Goal: Information Seeking & Learning: Learn about a topic

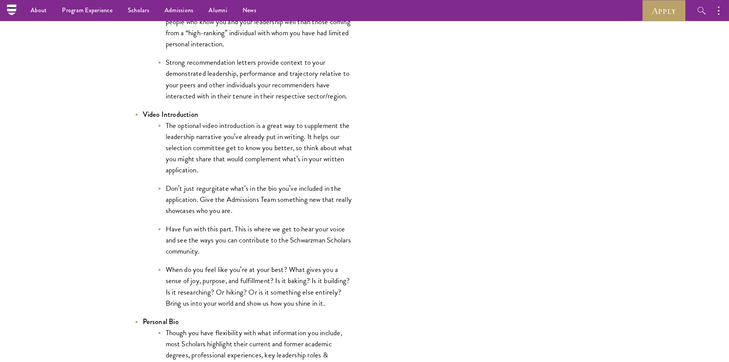
scroll to position [1186, 0]
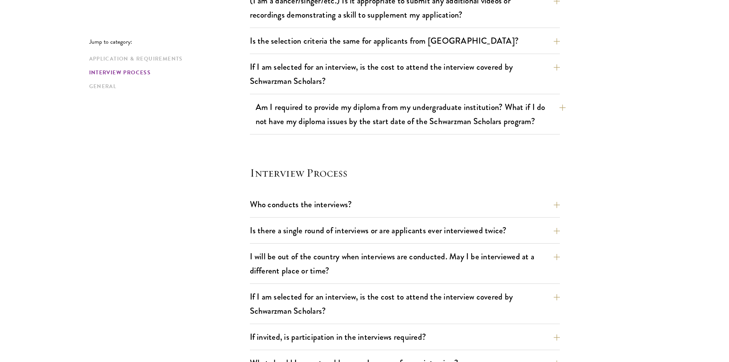
scroll to position [765, 0]
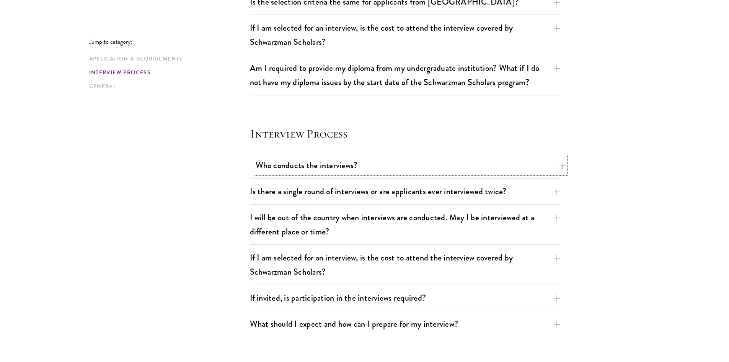
click at [558, 161] on button "Who conducts the interviews?" at bounding box center [411, 164] width 310 height 17
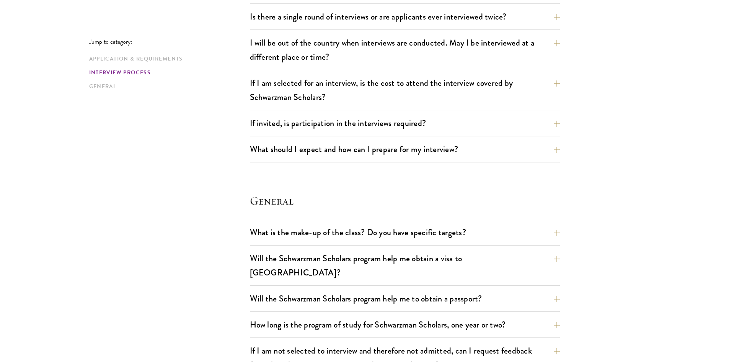
scroll to position [1033, 0]
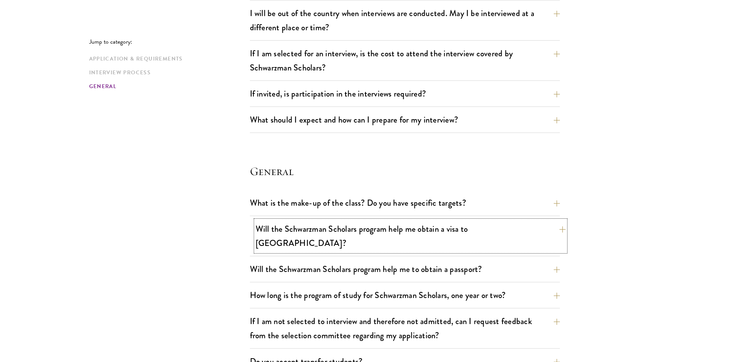
click at [559, 225] on button "Will the Schwarzman Scholars program help me obtain a visa to China?" at bounding box center [411, 235] width 310 height 31
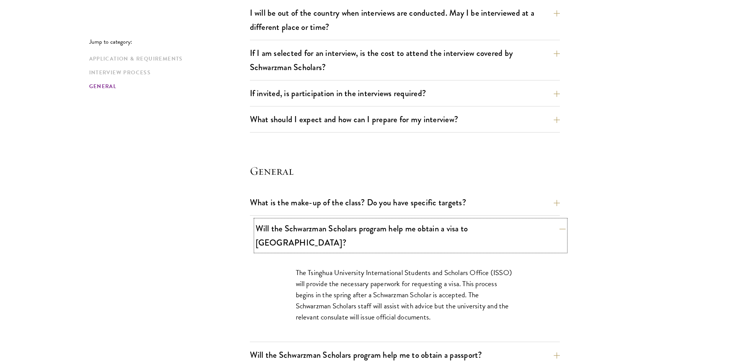
scroll to position [969, 0]
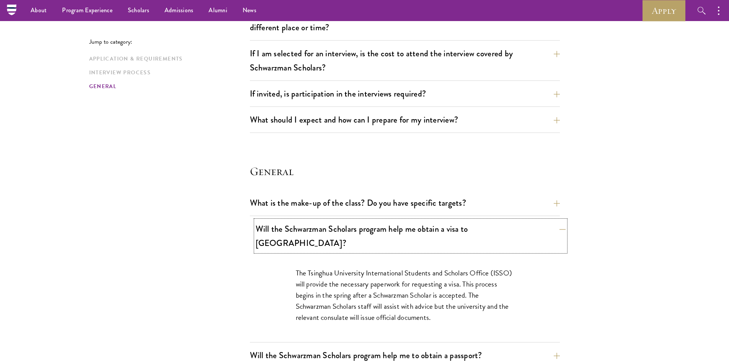
click at [559, 225] on button "Will the Schwarzman Scholars program help me obtain a visa to China?" at bounding box center [411, 235] width 310 height 31
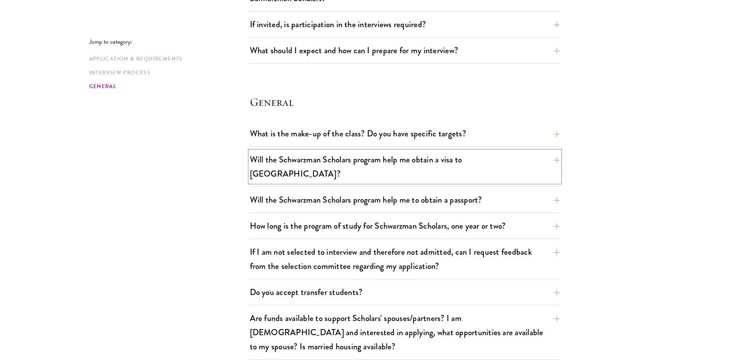
scroll to position [1046, 0]
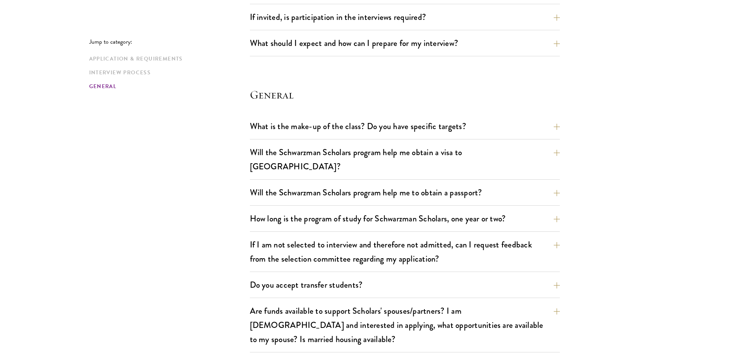
click at [533, 195] on div "What is the make-up of the class? Do you have specific targets? The only firm t…" at bounding box center [405, 247] width 310 height 261
click at [534, 210] on button "How long is the program of study for Schwarzman Scholars, one year or two?" at bounding box center [411, 218] width 310 height 17
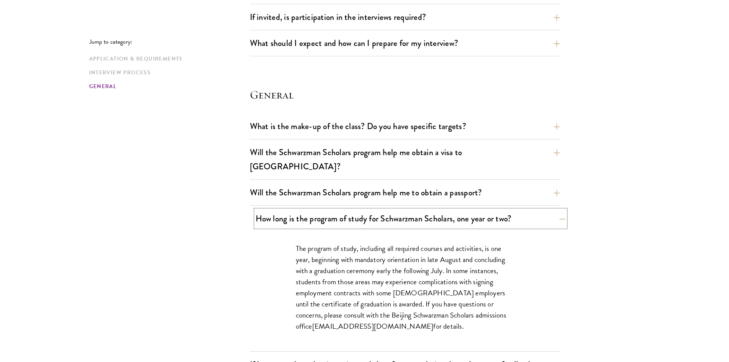
click at [544, 210] on button "How long is the program of study for Schwarzman Scholars, one year or two?" at bounding box center [411, 218] width 310 height 17
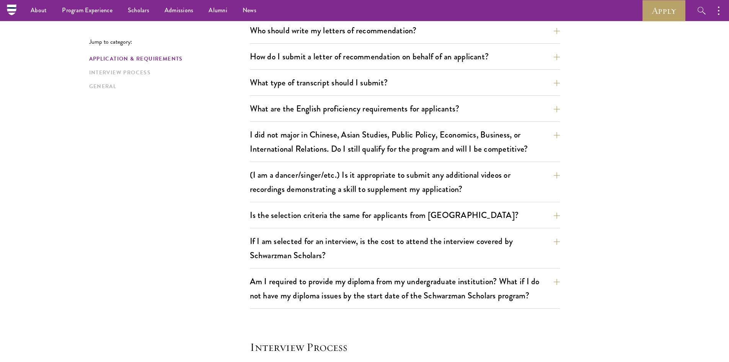
scroll to position [548, 0]
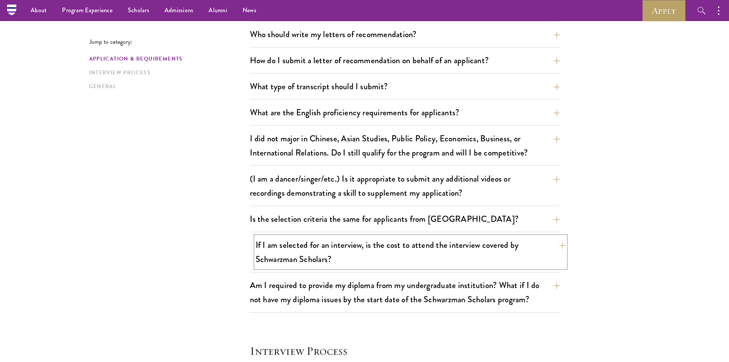
click at [522, 248] on button "If I am selected for an interview, is the cost to attend the interview covered …" at bounding box center [411, 251] width 310 height 31
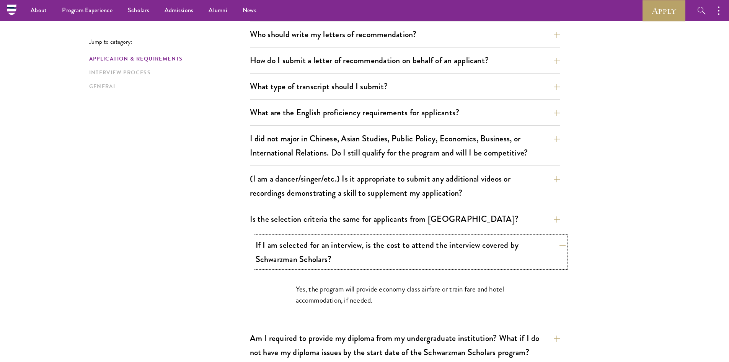
click at [526, 248] on button "If I am selected for an interview, is the cost to attend the interview covered …" at bounding box center [411, 251] width 310 height 31
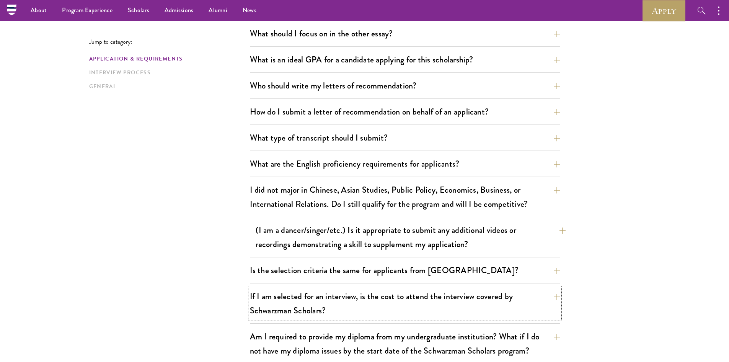
scroll to position [472, 0]
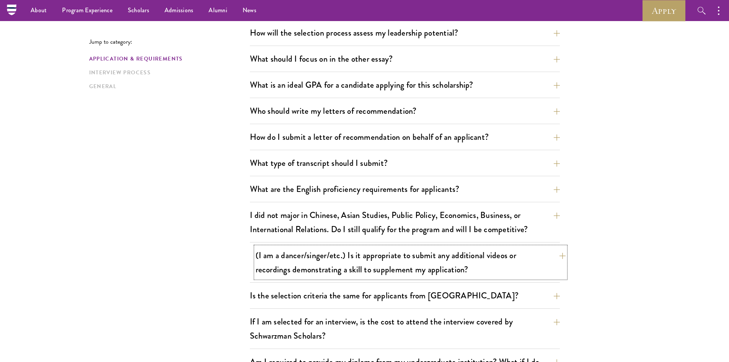
click at [536, 259] on button "(I am a dancer/singer/etc.) Is it appropriate to submit any additional videos o…" at bounding box center [411, 261] width 310 height 31
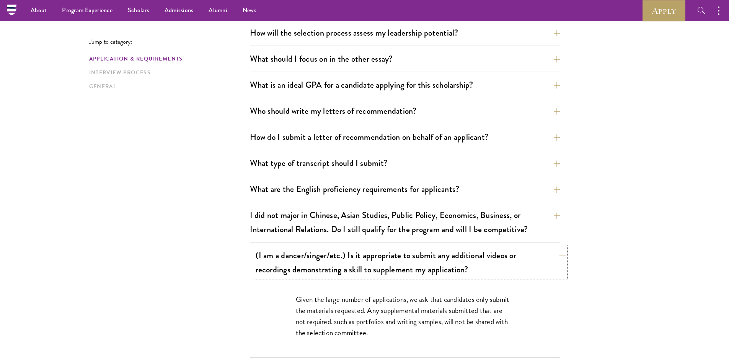
click at [534, 257] on button "(I am a dancer/singer/etc.) Is it appropriate to submit any additional videos o…" at bounding box center [411, 261] width 310 height 31
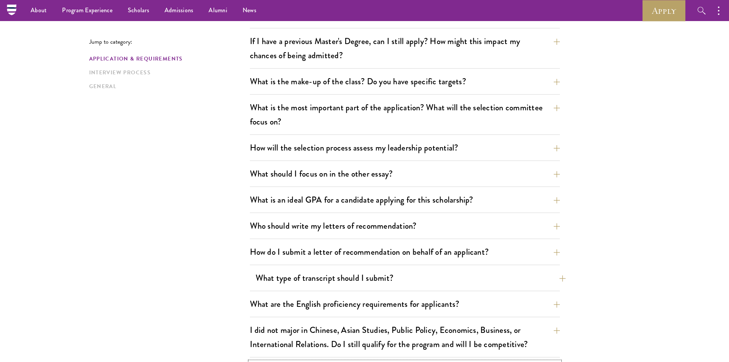
scroll to position [395, 0]
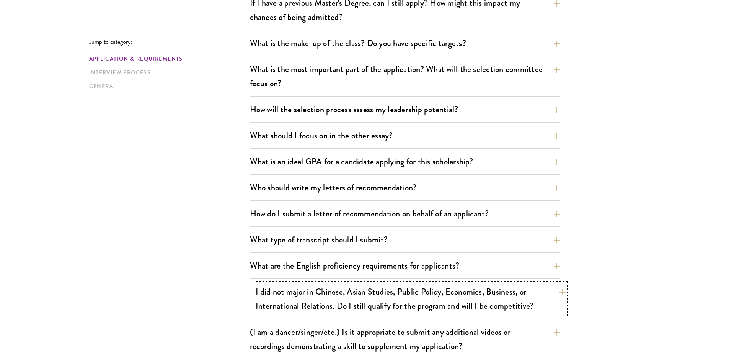
click at [529, 291] on button "I did not major in Chinese, Asian Studies, Public Policy, Economics, Business, …" at bounding box center [411, 298] width 310 height 31
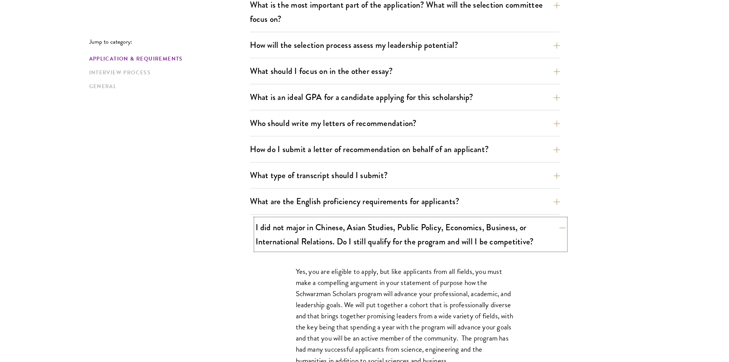
scroll to position [472, 0]
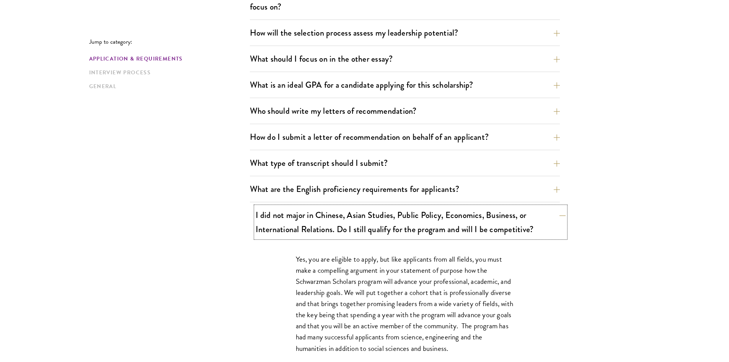
click at [550, 222] on button "I did not major in Chinese, Asian Studies, Public Policy, Economics, Business, …" at bounding box center [411, 221] width 310 height 31
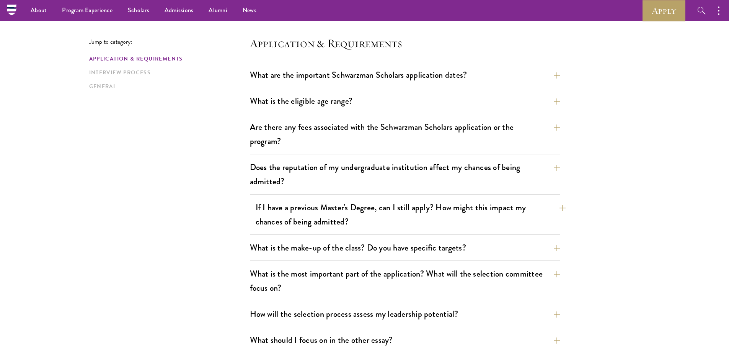
scroll to position [166, 0]
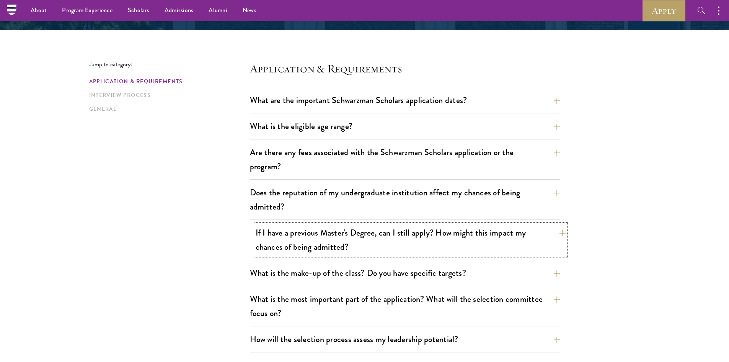
click at [473, 242] on button "If I have a previous Master's Degree, can I still apply? How might this impact …" at bounding box center [411, 239] width 310 height 31
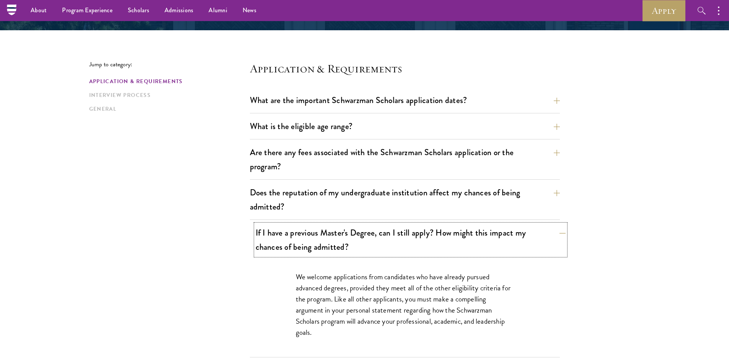
click at [468, 235] on button "If I have a previous Master's Degree, can I still apply? How might this impact …" at bounding box center [411, 239] width 310 height 31
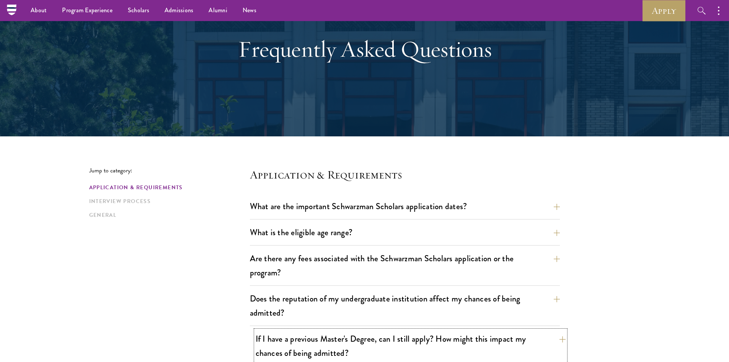
scroll to position [51, 0]
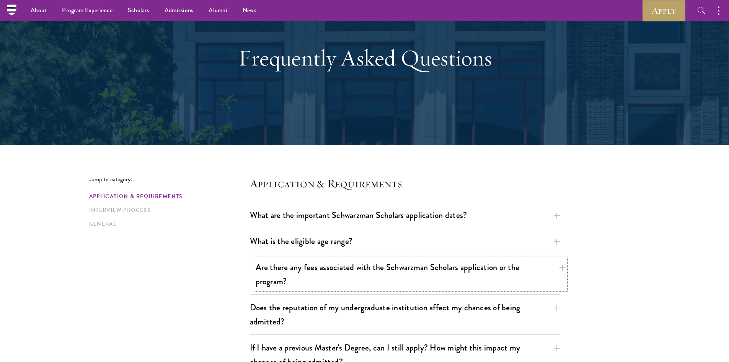
click at [480, 282] on button "Are there any fees associated with the Schwarzman Scholars application or the p…" at bounding box center [411, 273] width 310 height 31
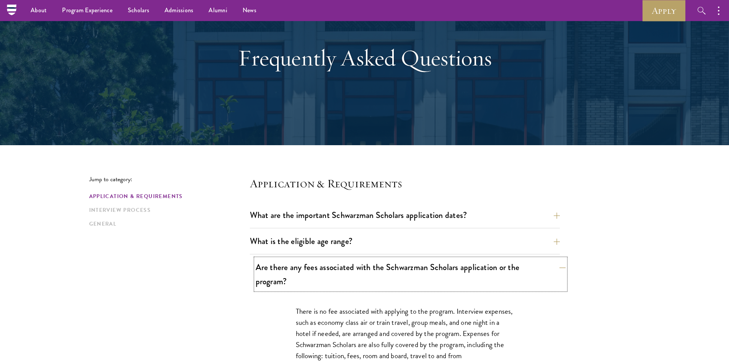
click at [480, 279] on button "Are there any fees associated with the Schwarzman Scholars application or the p…" at bounding box center [411, 273] width 310 height 31
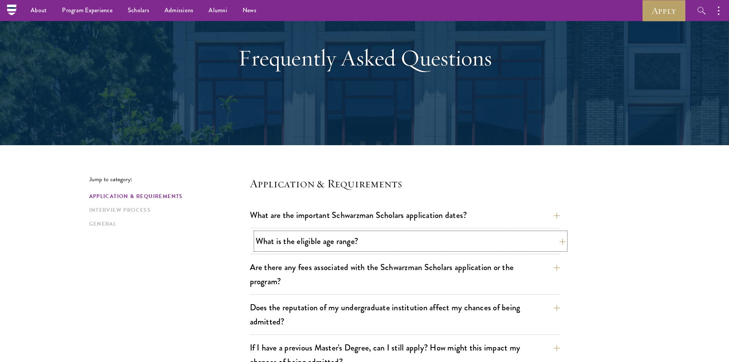
click at [461, 241] on button "What is the eligible age range?" at bounding box center [411, 240] width 310 height 17
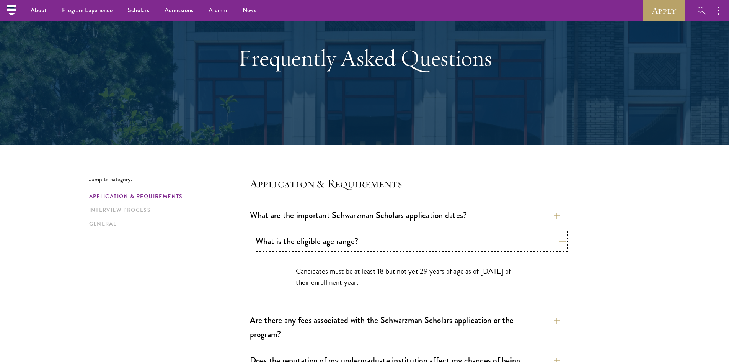
click at [461, 241] on button "What is the eligible age range?" at bounding box center [411, 240] width 310 height 17
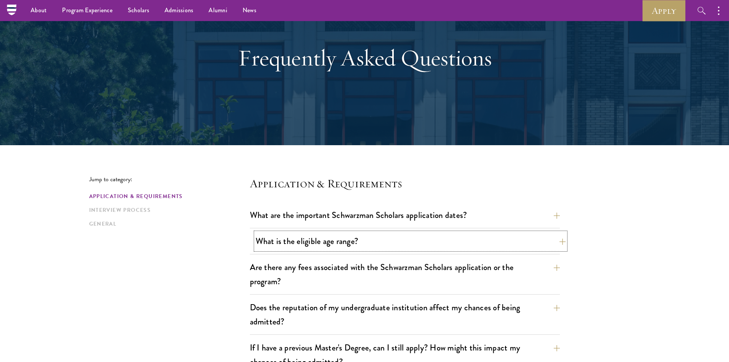
click at [461, 239] on button "What is the eligible age range?" at bounding box center [411, 240] width 310 height 17
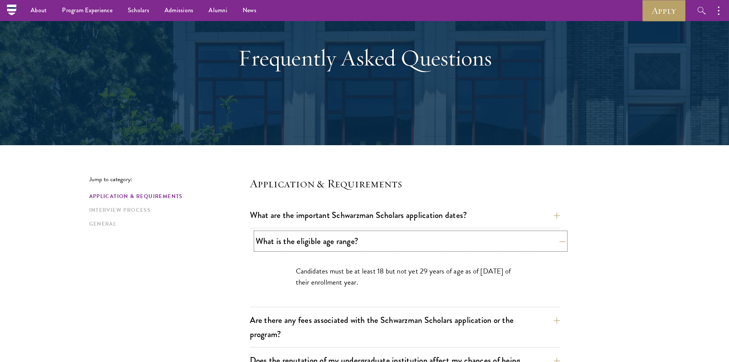
click at [461, 239] on button "What is the eligible age range?" at bounding box center [411, 240] width 310 height 17
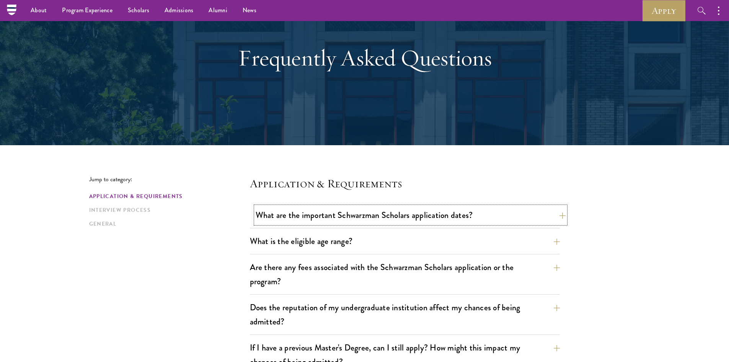
click at [477, 218] on button "What are the important Schwarzman Scholars application dates?" at bounding box center [411, 214] width 310 height 17
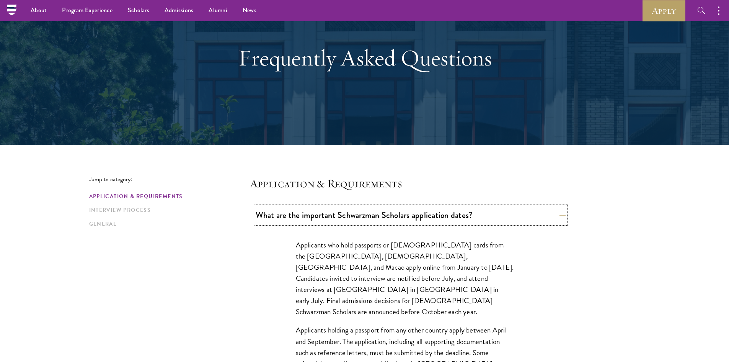
click at [511, 214] on button "What are the important Schwarzman Scholars application dates?" at bounding box center [411, 214] width 310 height 17
